Goal: Find specific page/section: Find specific page/section

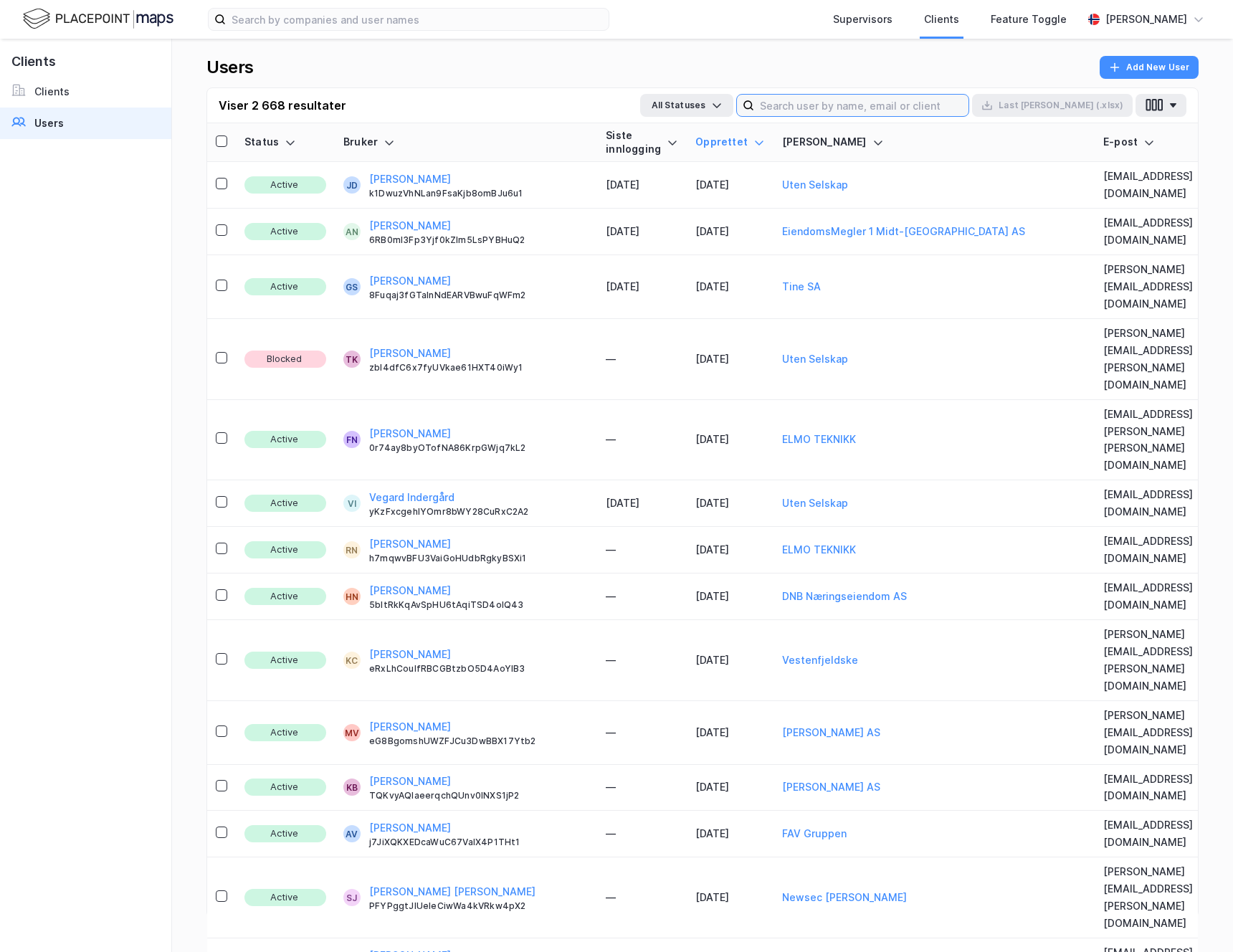
click at [947, 115] on input at bounding box center [861, 106] width 214 height 22
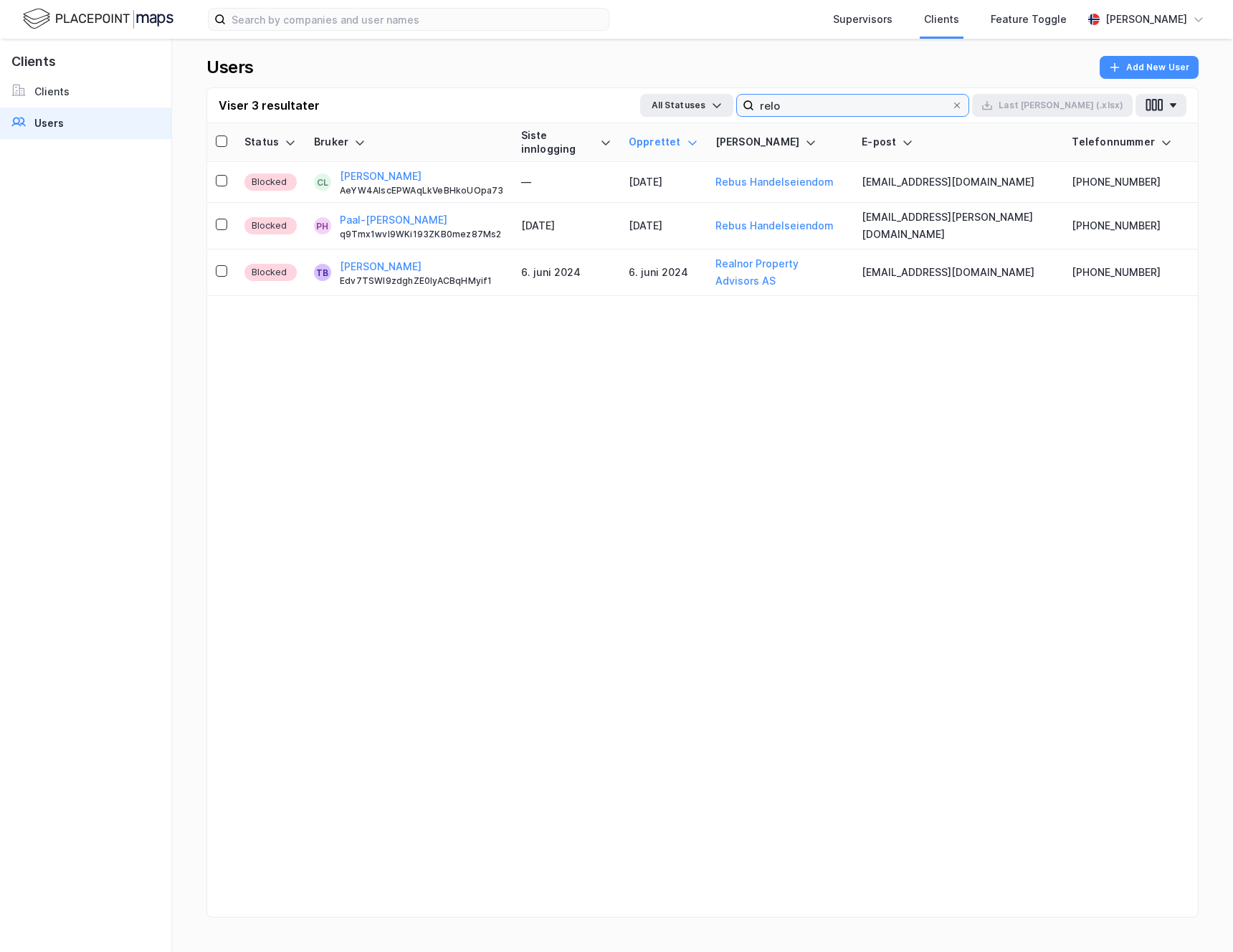
type input "relog"
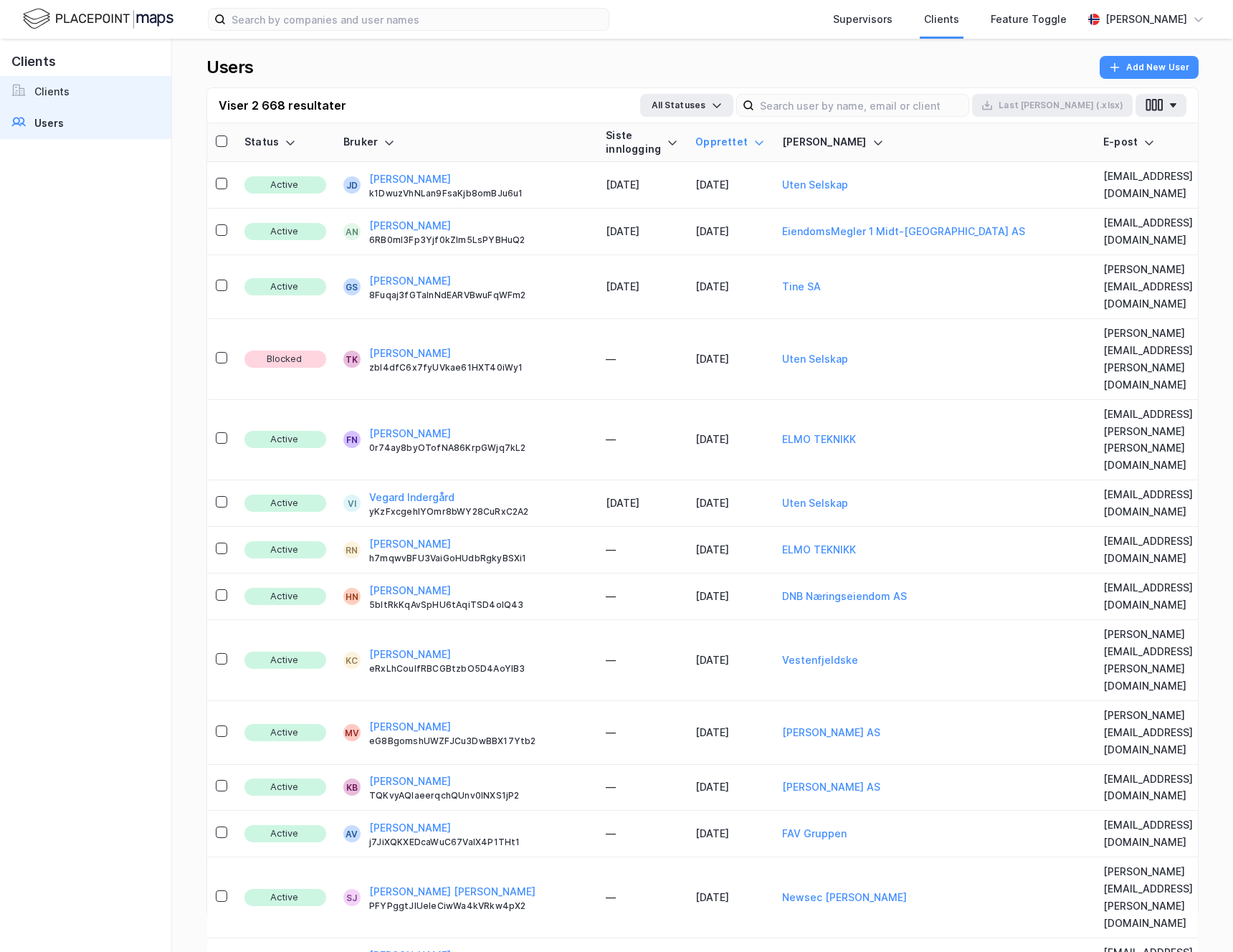
click at [34, 95] on div "Clients" at bounding box center [51, 91] width 35 height 17
